Goal: Task Accomplishment & Management: Manage account settings

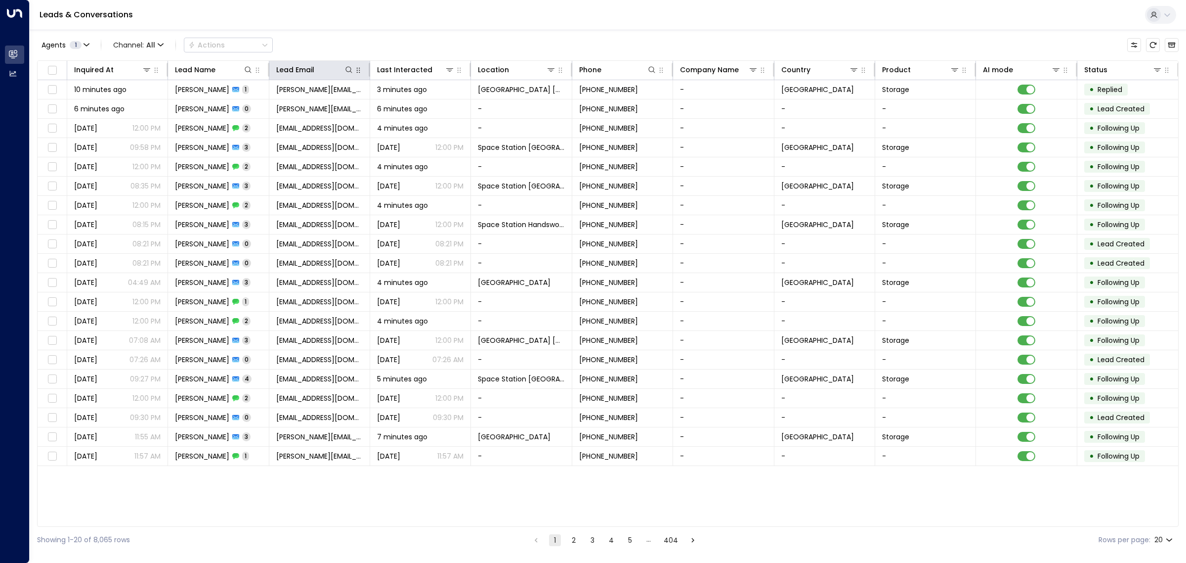
click at [353, 69] on button "button" at bounding box center [358, 70] width 10 height 10
click at [349, 70] on icon at bounding box center [349, 70] width 8 height 8
click at [349, 108] on input "text" at bounding box center [349, 105] width 136 height 18
type input "**********"
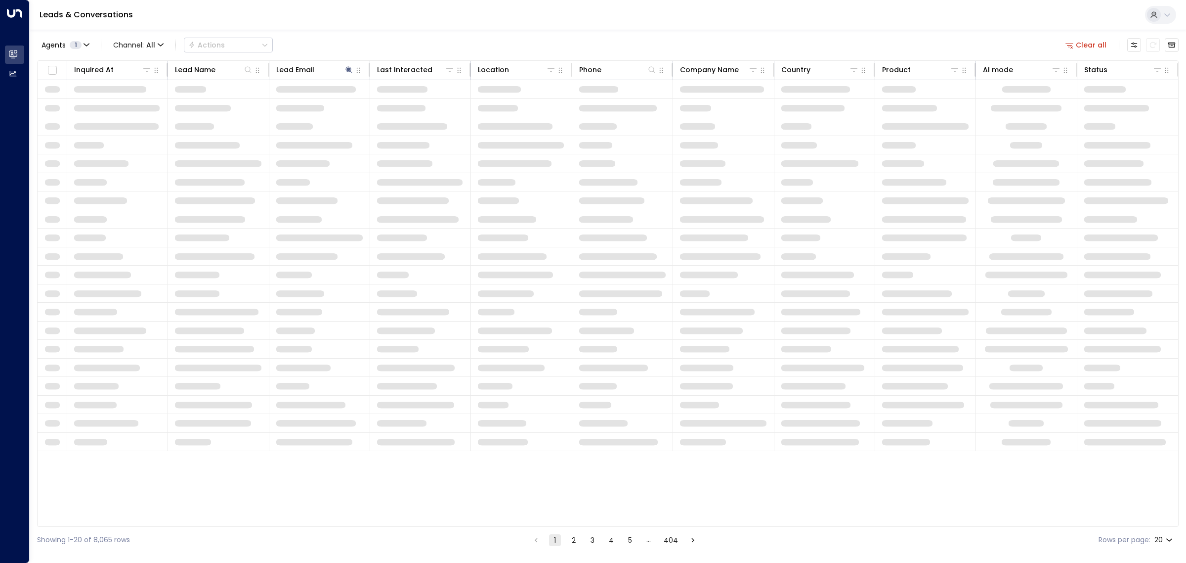
click at [406, 41] on div "Agents 1 Channel: All Actions Clear all" at bounding box center [608, 45] width 1142 height 21
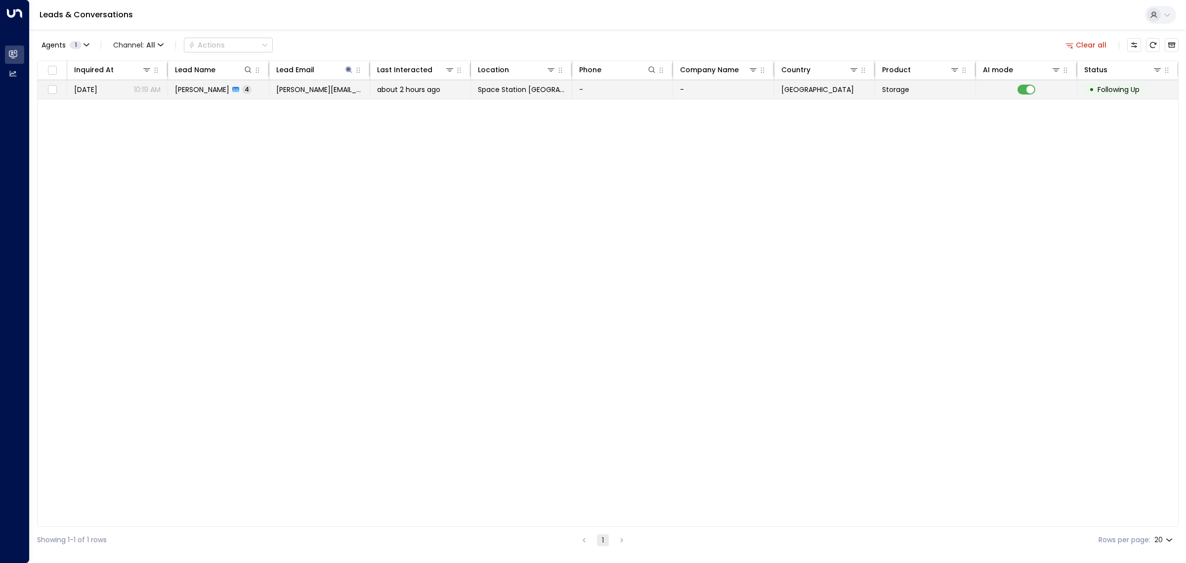
click at [388, 92] on span "about 2 hours ago" at bounding box center [408, 90] width 63 height 10
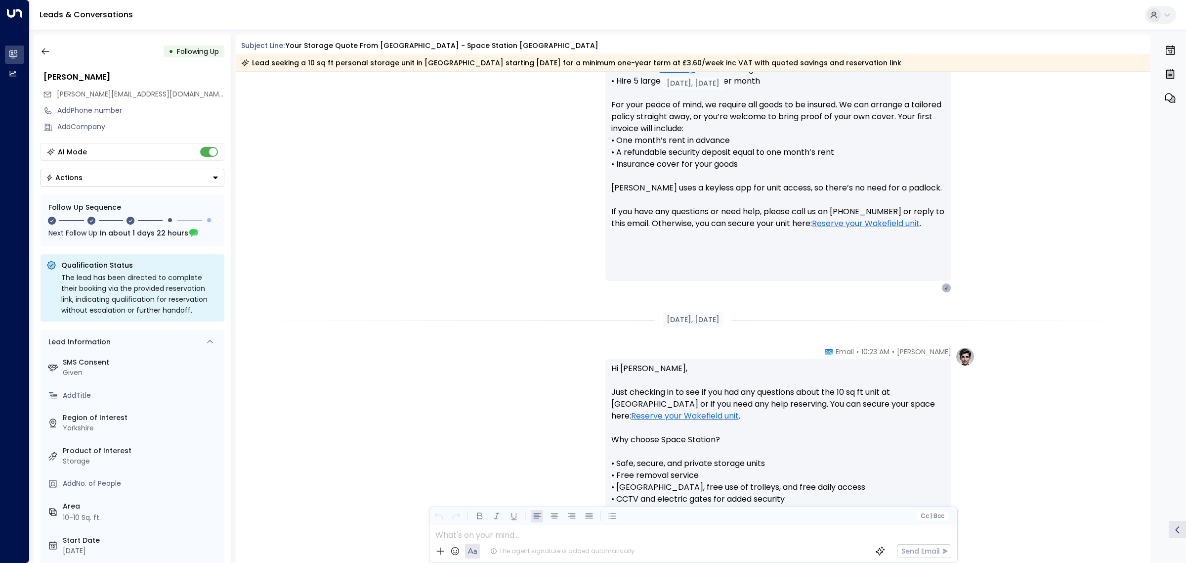
scroll to position [21, 0]
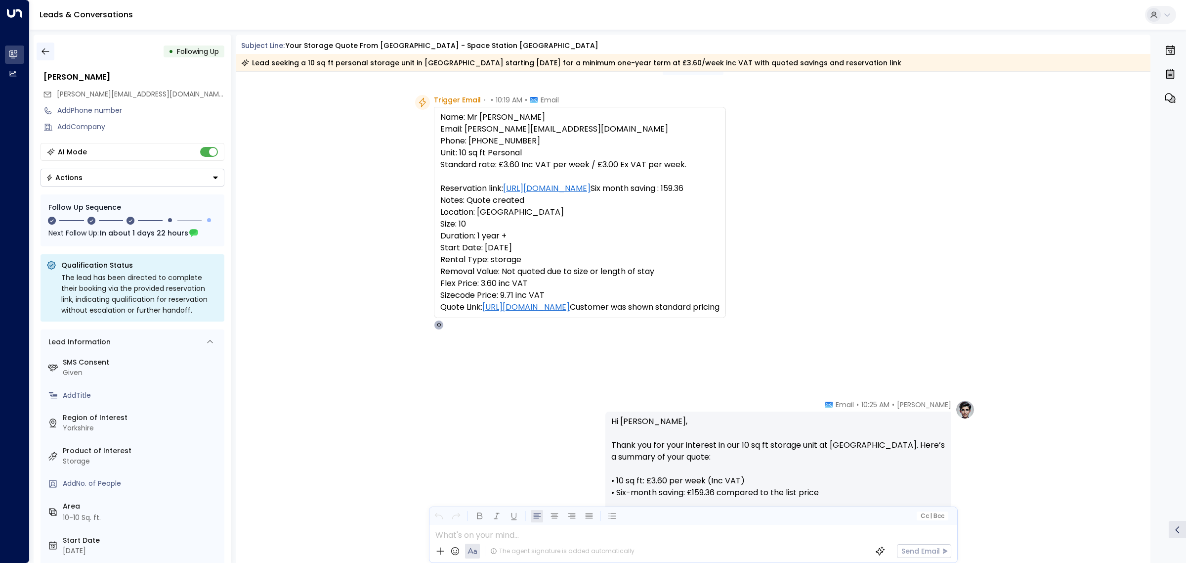
click at [47, 53] on icon "button" at bounding box center [46, 51] width 10 height 10
